Goal: Task Accomplishment & Management: Use online tool/utility

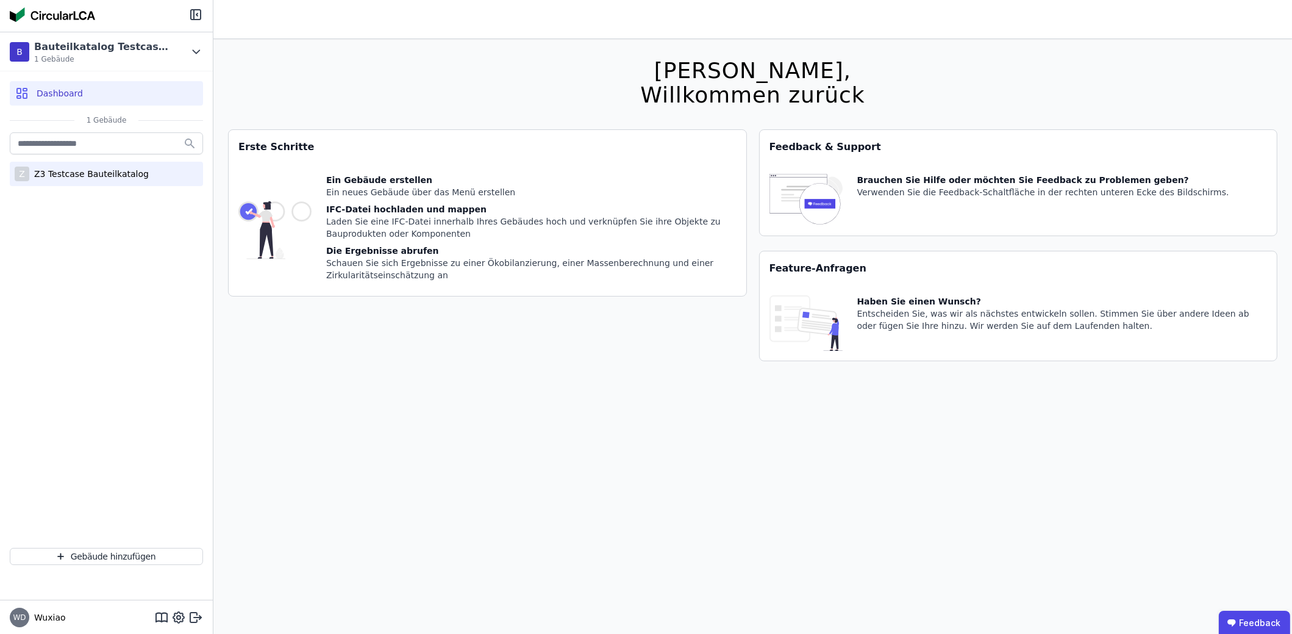
click at [107, 182] on div "Z Z3 Testcase Bauteilkatalog" at bounding box center [106, 174] width 193 height 24
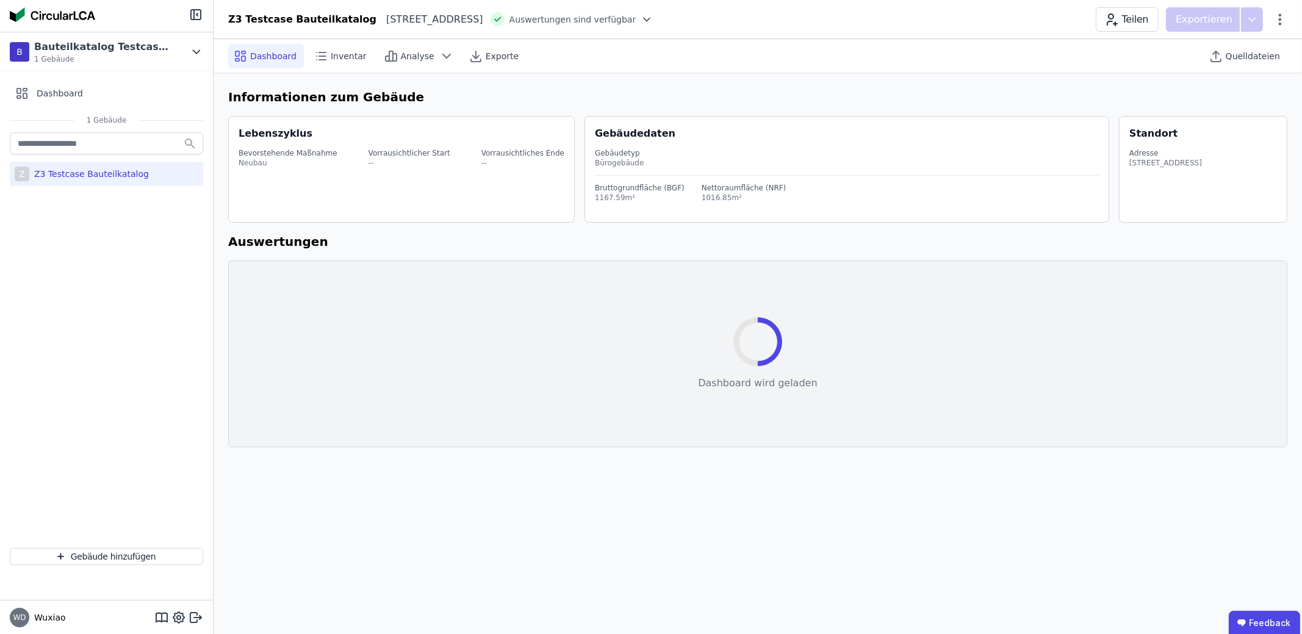
click at [644, 24] on icon at bounding box center [646, 19] width 12 height 12
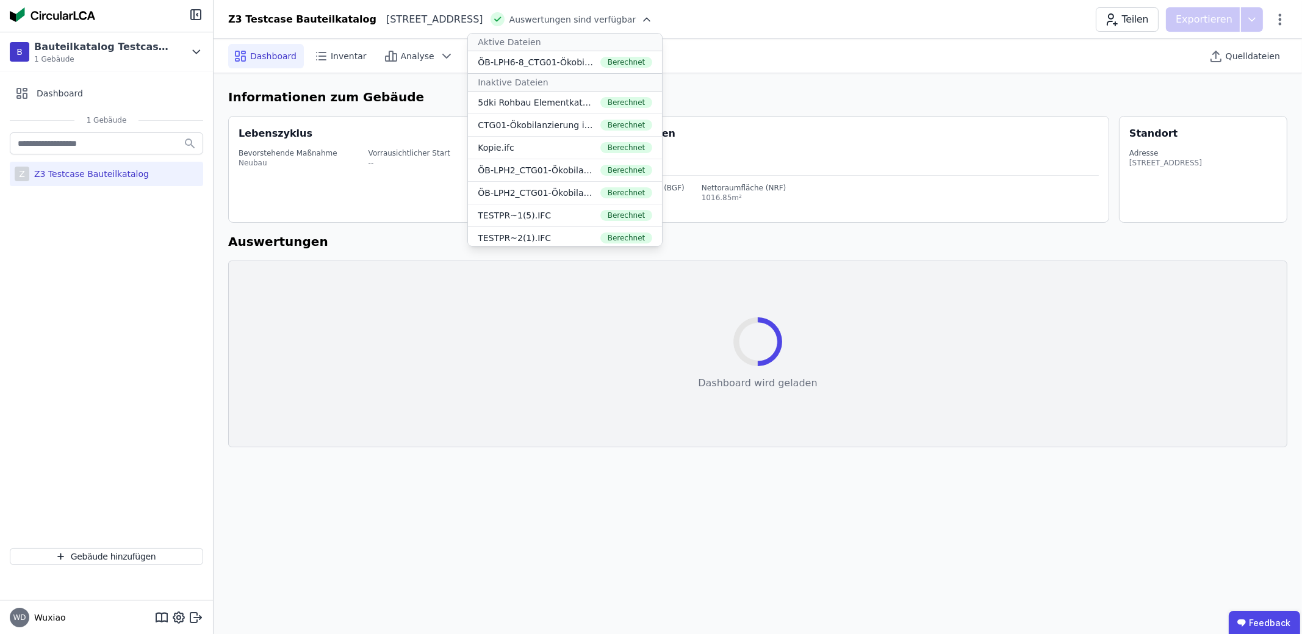
select select "*"
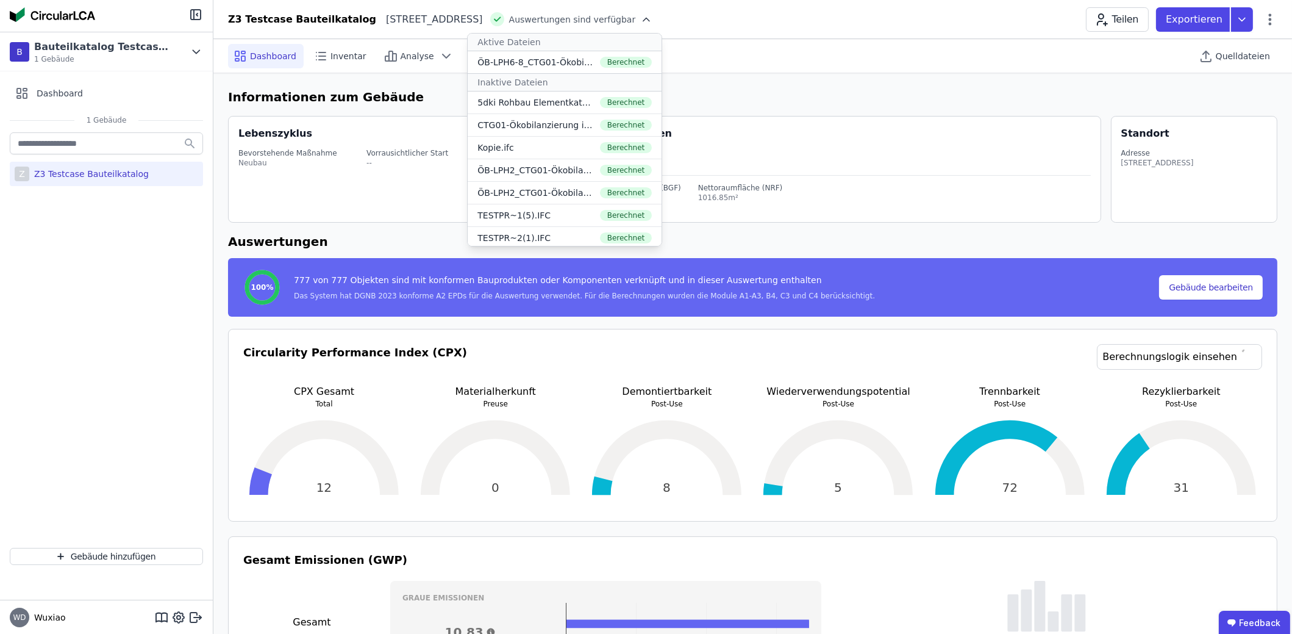
click at [644, 24] on icon at bounding box center [646, 19] width 12 height 12
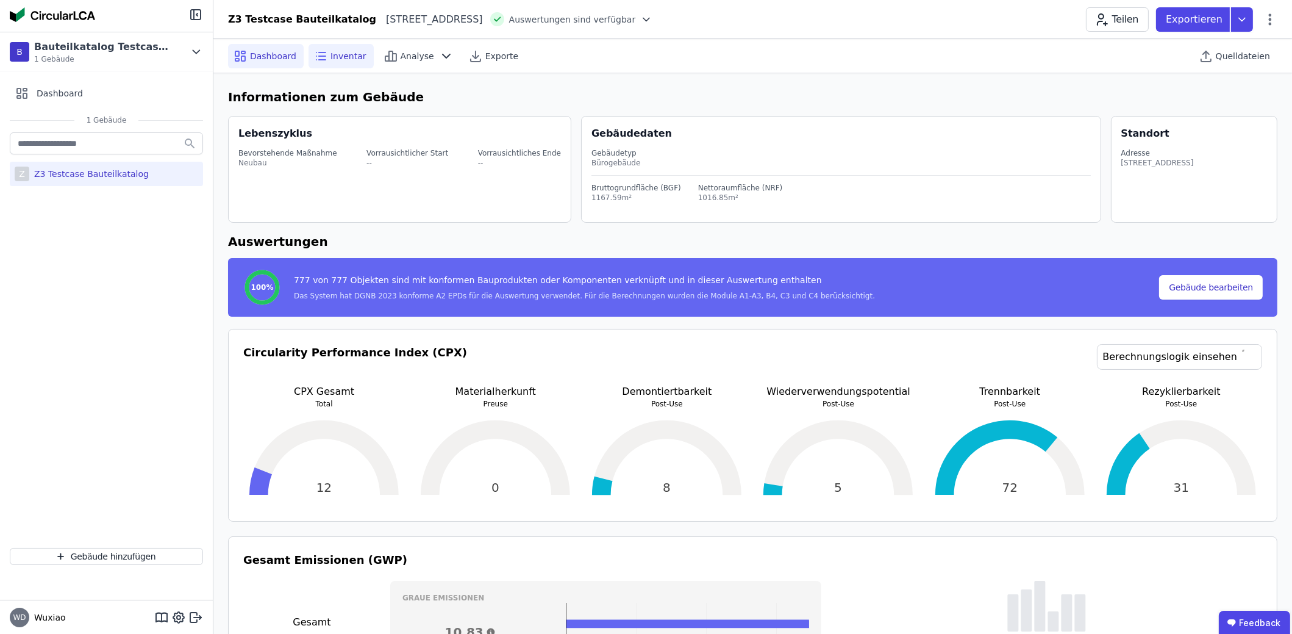
click at [356, 64] on div "Inventar" at bounding box center [341, 56] width 65 height 24
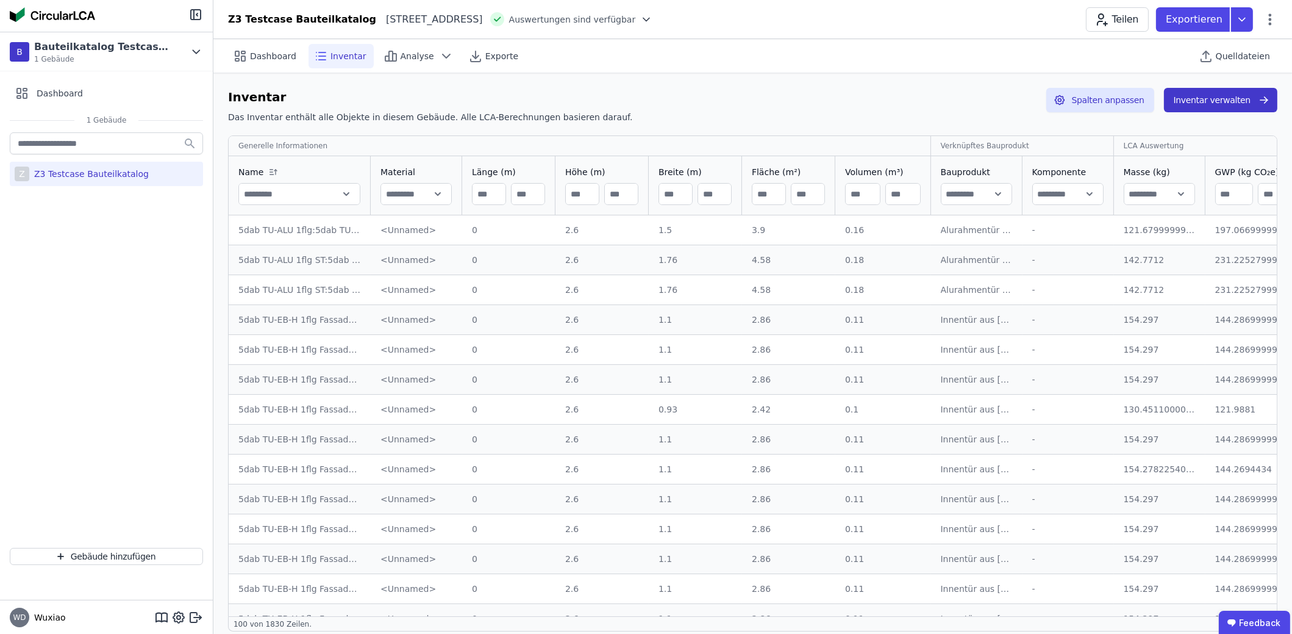
click at [1224, 101] on button "Inventar verwalten" at bounding box center [1220, 100] width 113 height 24
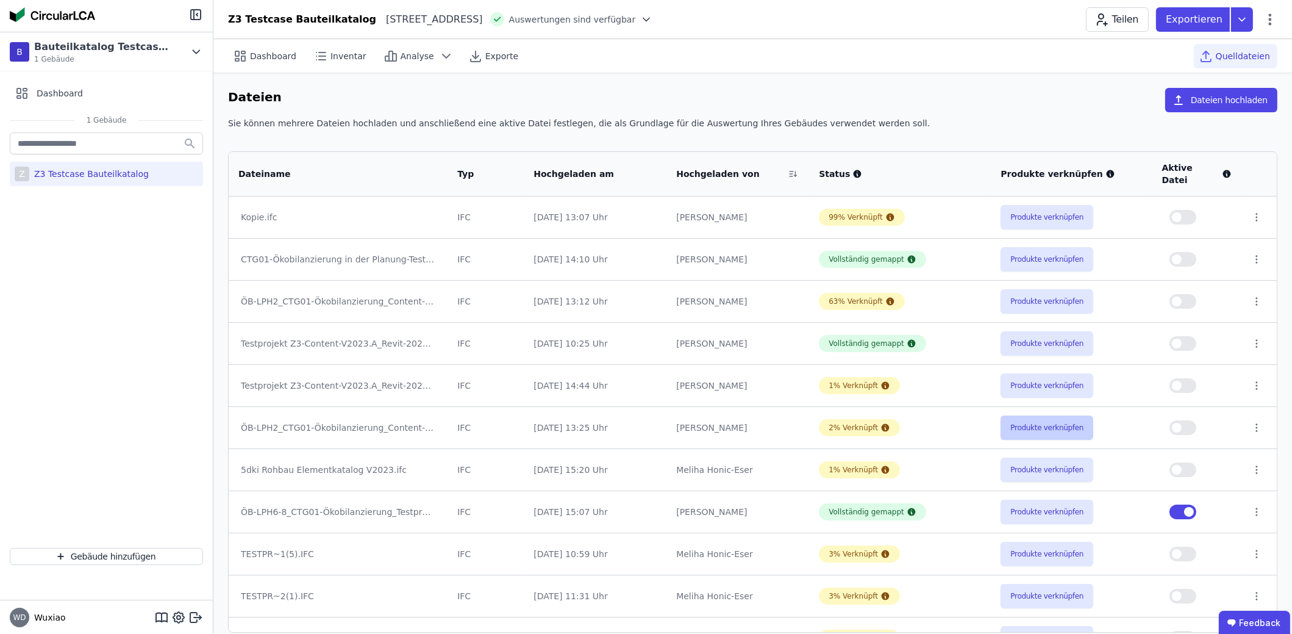
click at [1047, 415] on button "Produkte verknüpfen" at bounding box center [1047, 427] width 93 height 24
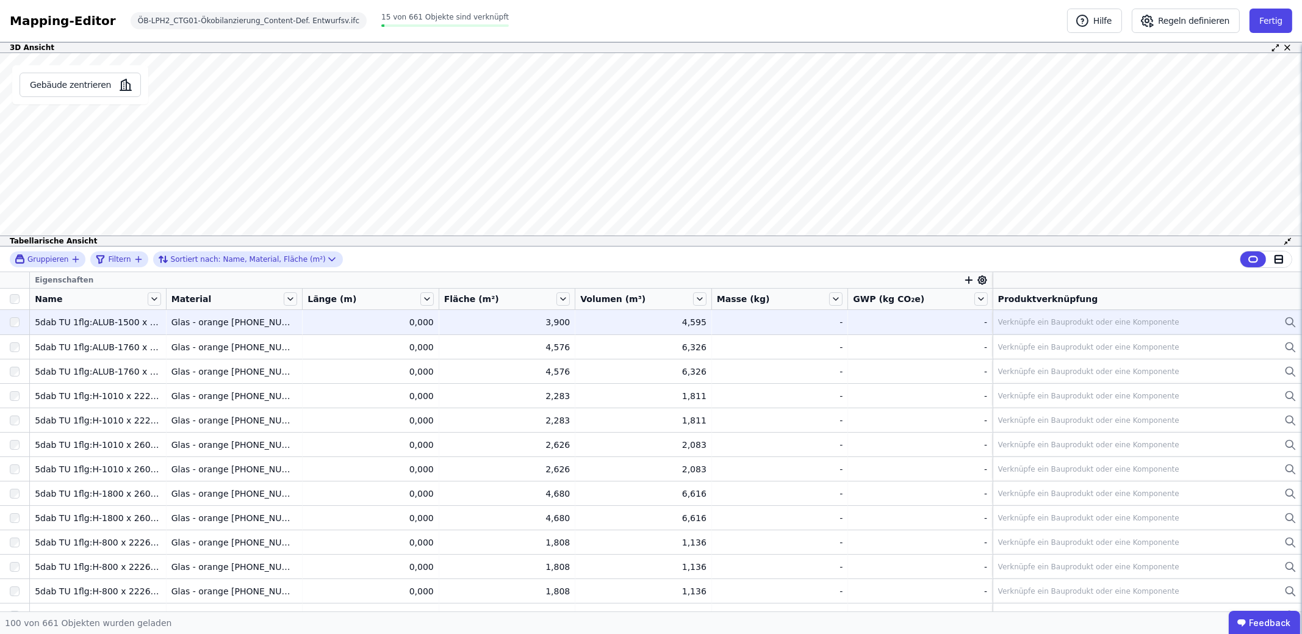
click at [20, 321] on div at bounding box center [14, 322] width 29 height 22
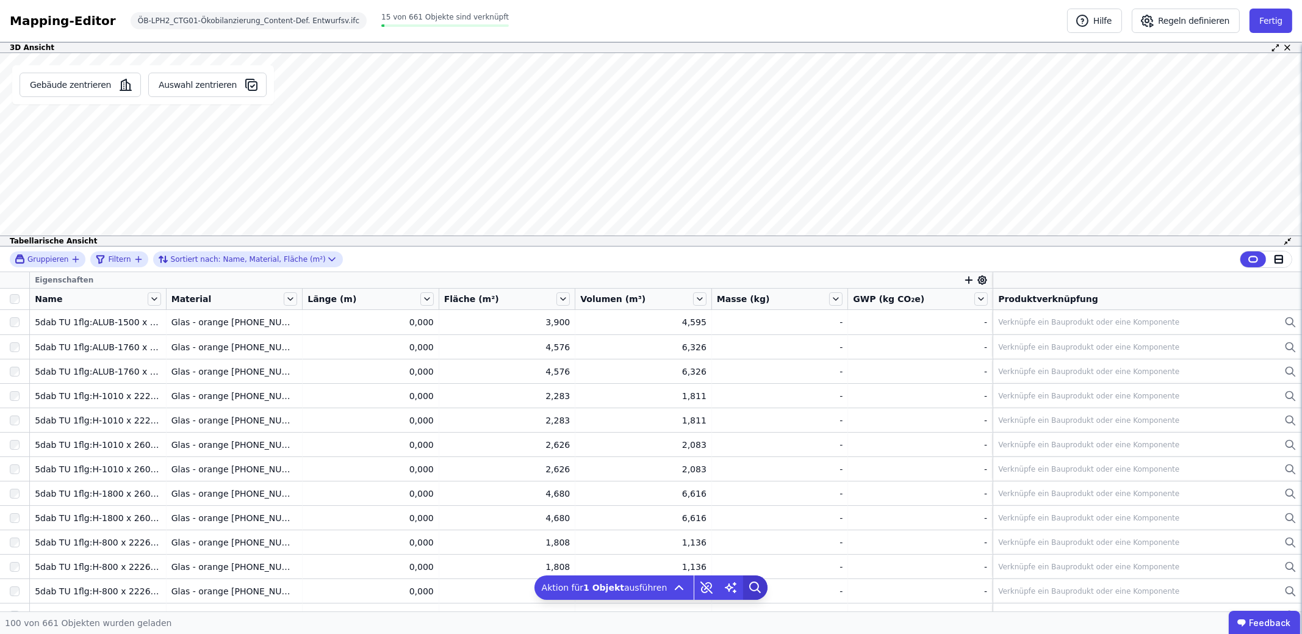
click at [749, 589] on icon at bounding box center [755, 587] width 24 height 24
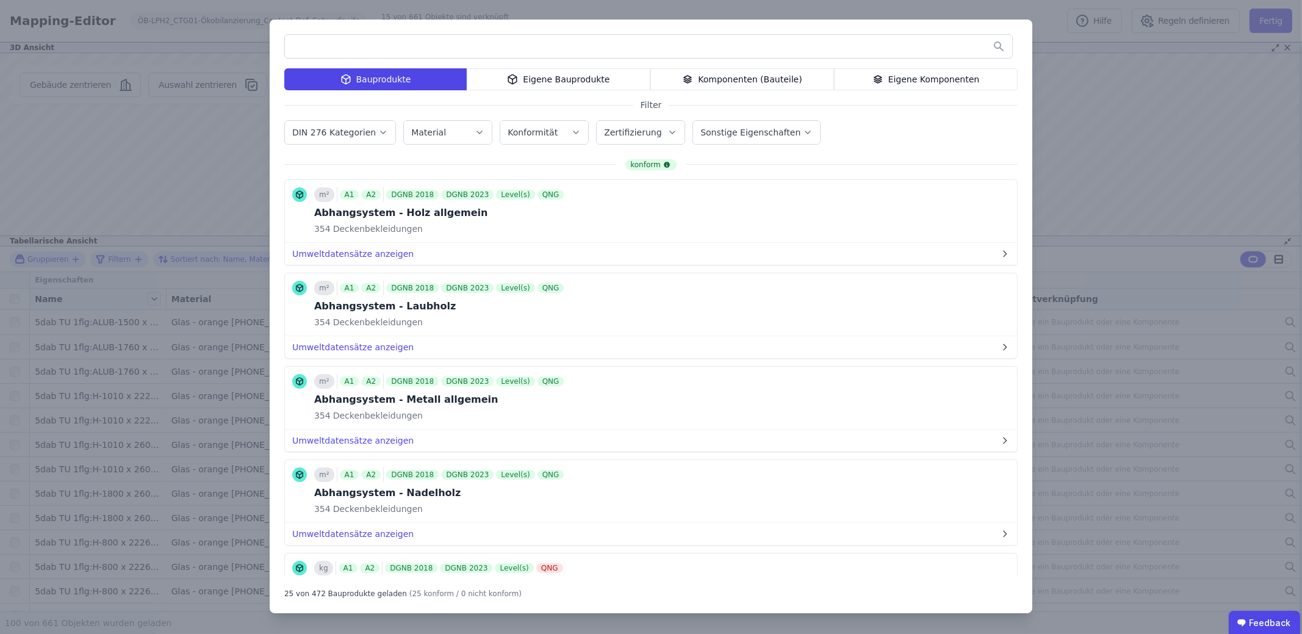
click at [1085, 74] on div "Bauprodukte Eigene Bauprodukte Komponenten (Bauteile) Eigene Komponenten Filter…" at bounding box center [651, 317] width 1302 height 634
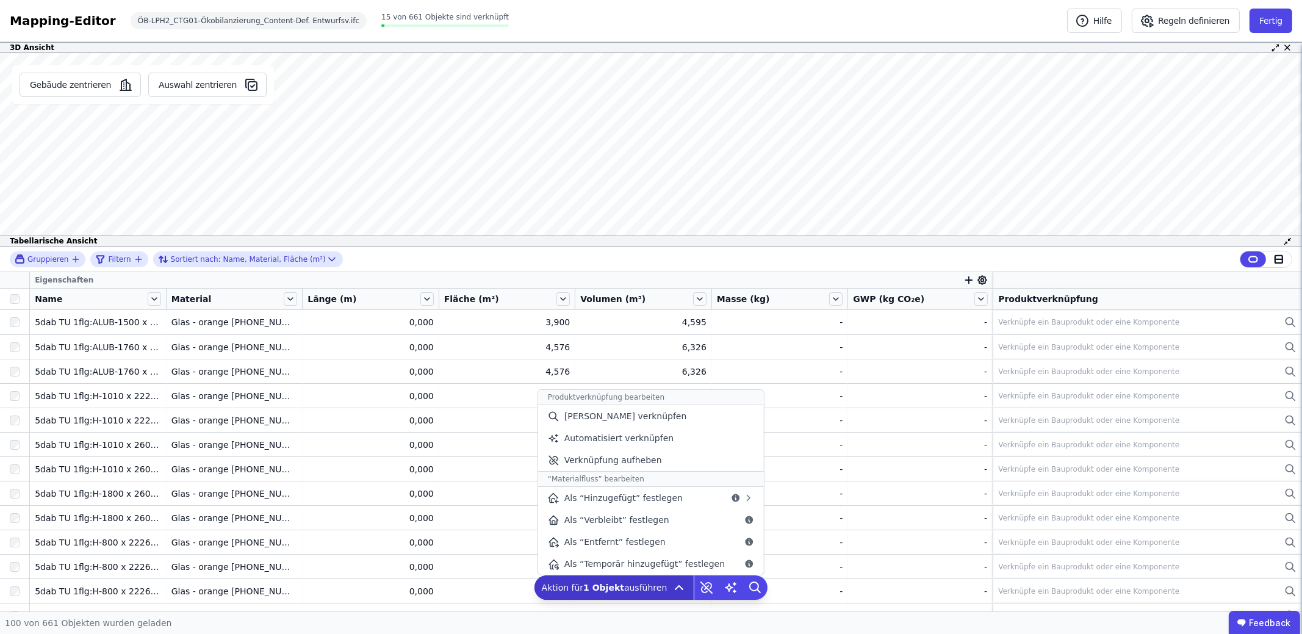
click at [672, 582] on icon at bounding box center [679, 587] width 15 height 15
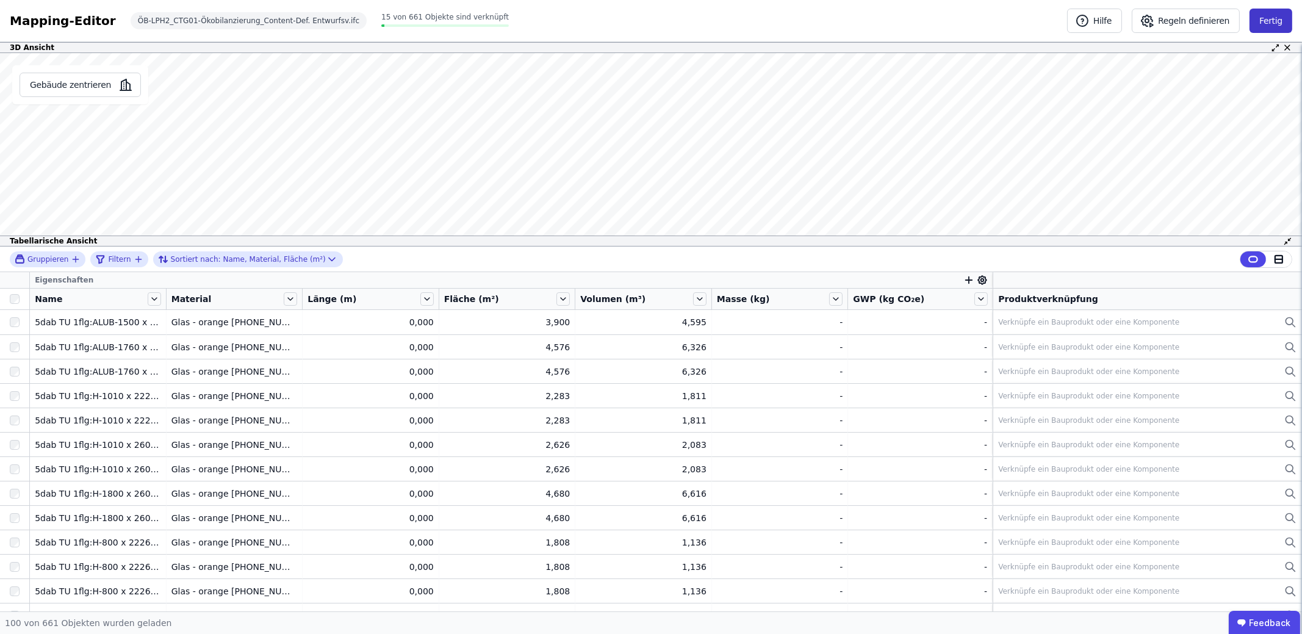
click at [1266, 13] on button "Fertig" at bounding box center [1270, 21] width 43 height 24
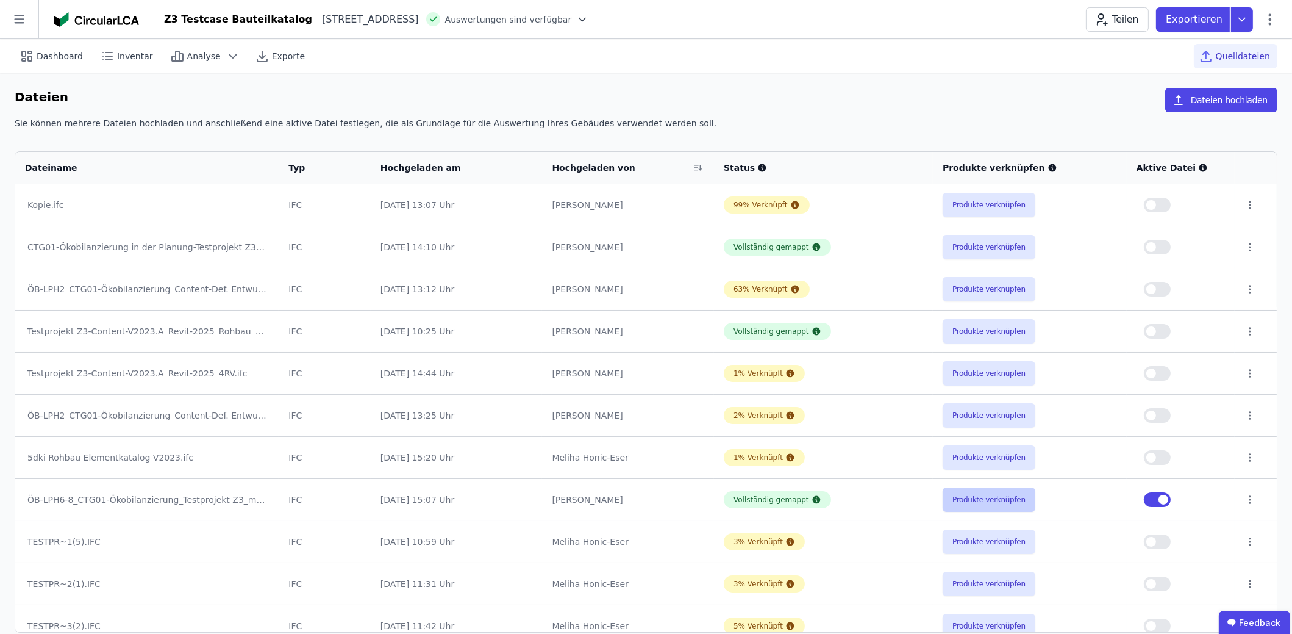
click at [982, 495] on button "Produkte verknüpfen" at bounding box center [989, 499] width 93 height 24
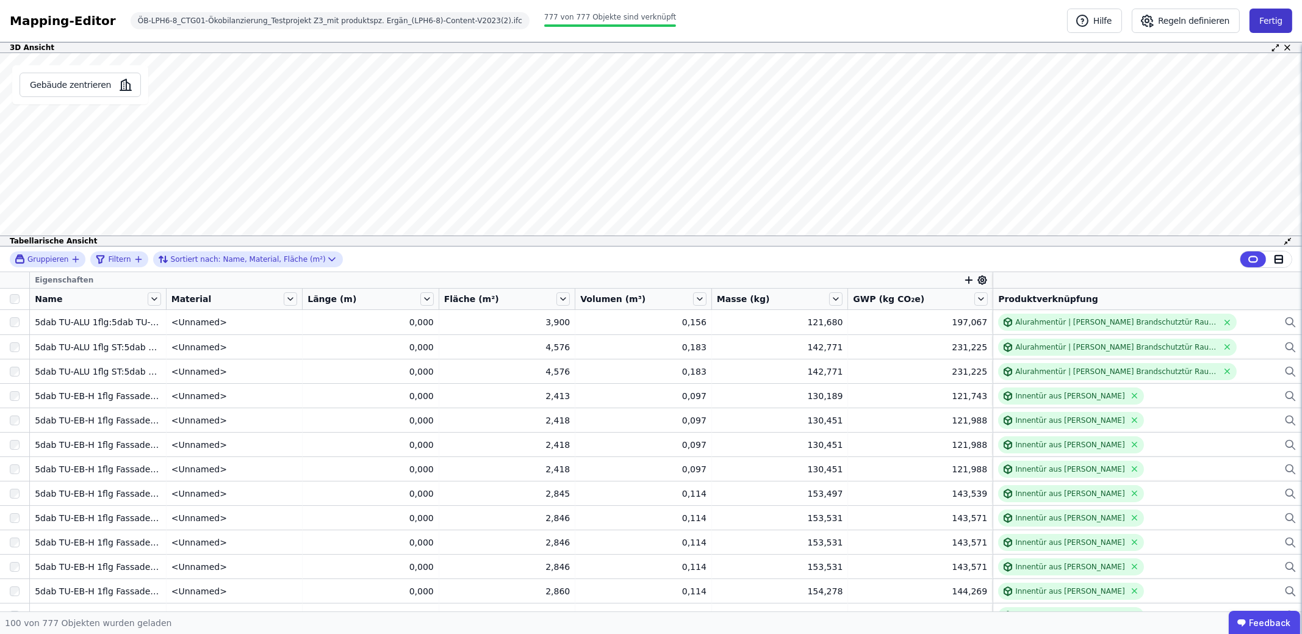
click at [1268, 26] on button "Fertig" at bounding box center [1270, 21] width 43 height 24
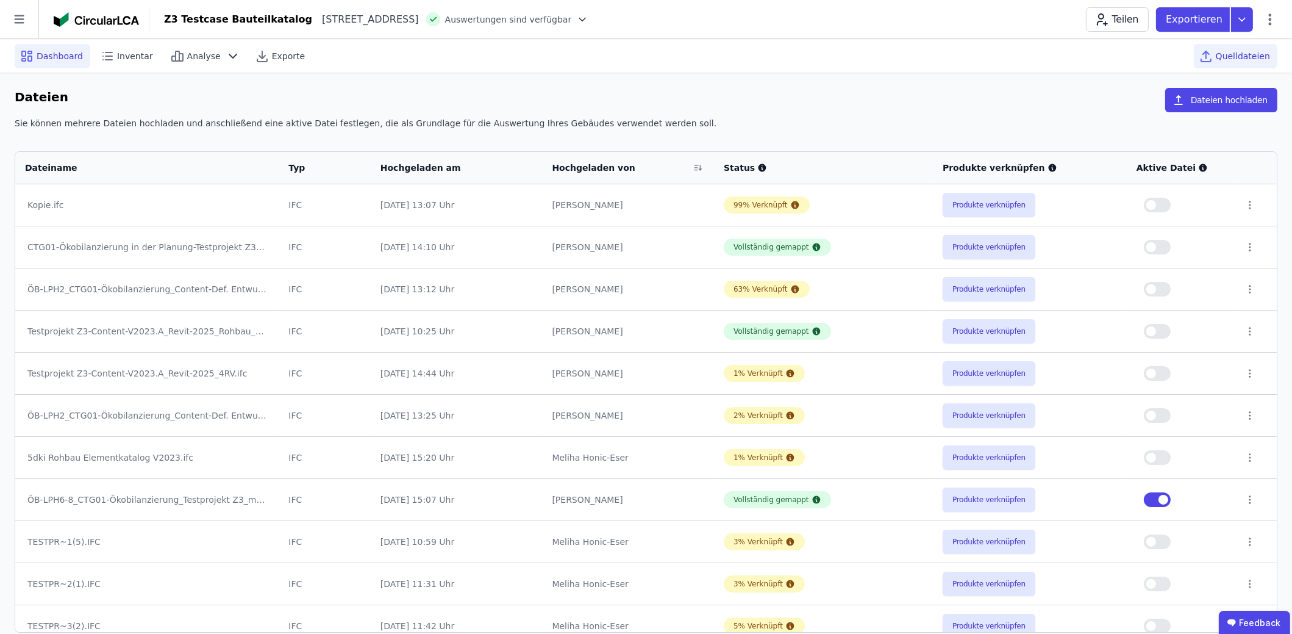
click at [43, 54] on span "Dashboard" at bounding box center [60, 56] width 46 height 12
select select "*"
